Goal: Information Seeking & Learning: Learn about a topic

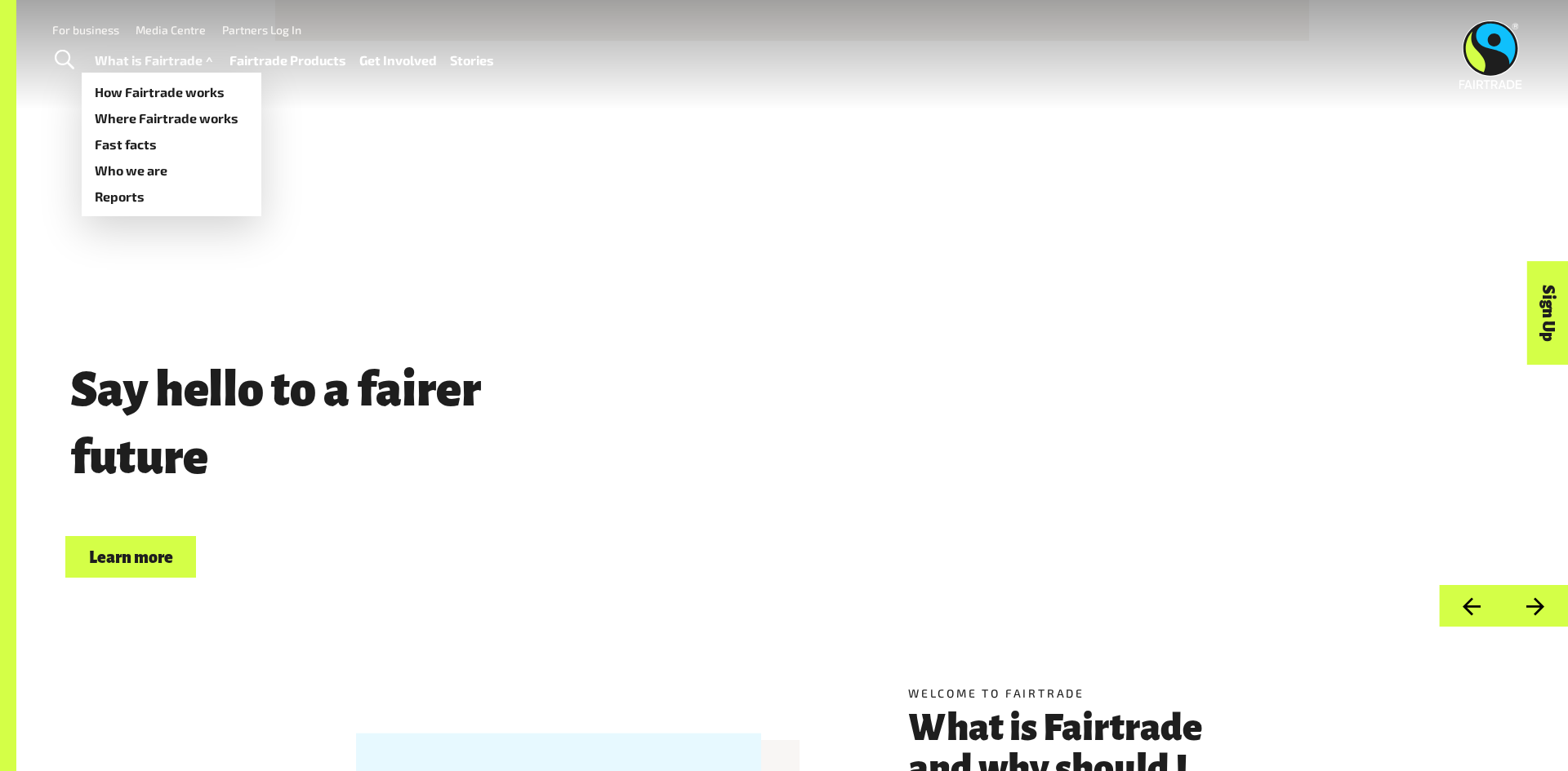
click at [177, 53] on link "What is Fairtrade" at bounding box center [156, 61] width 122 height 23
